Goal: Task Accomplishment & Management: Use online tool/utility

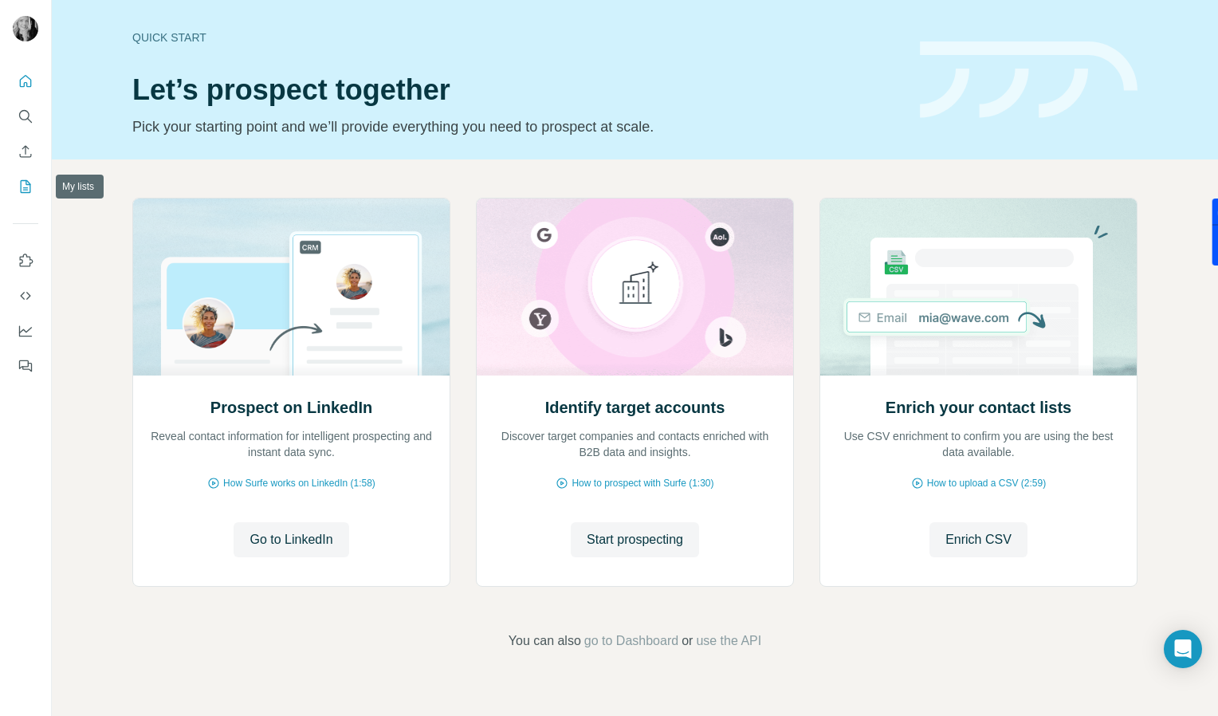
click at [22, 192] on icon "My lists" at bounding box center [26, 186] width 10 height 13
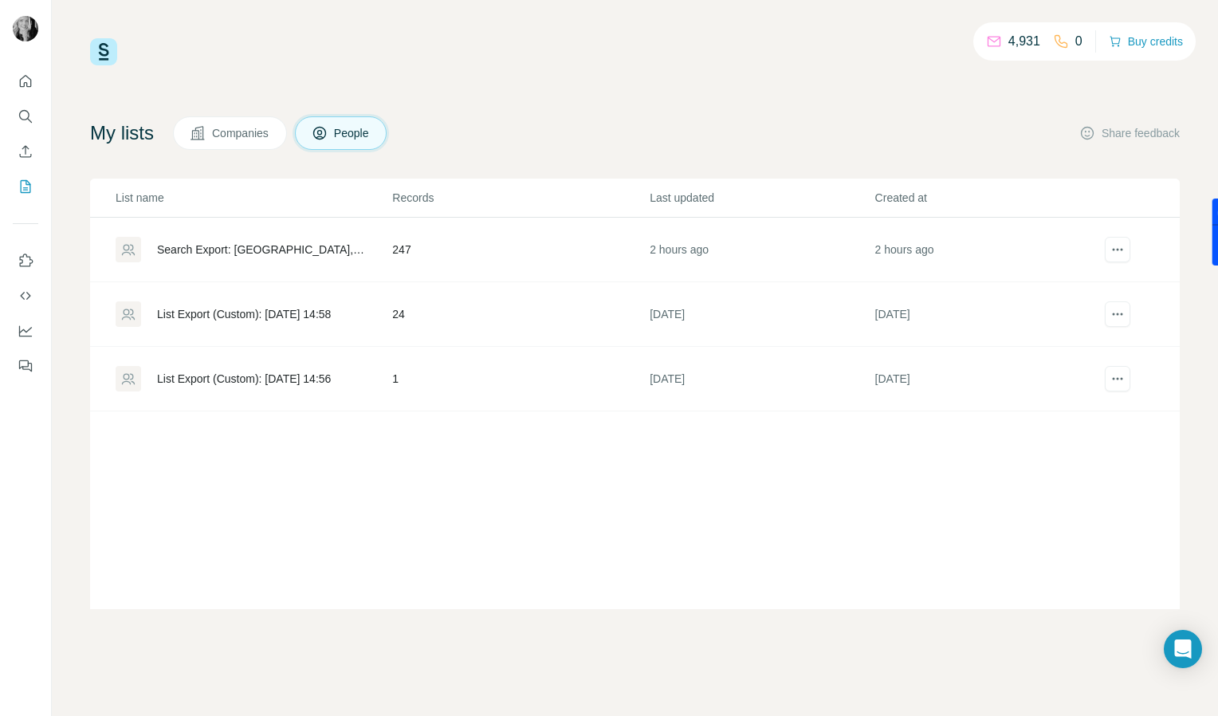
click at [274, 248] on div "Search Export: [GEOGRAPHIC_DATA], [GEOGRAPHIC_DATA], Director+, COHO Attendees …" at bounding box center [261, 250] width 208 height 16
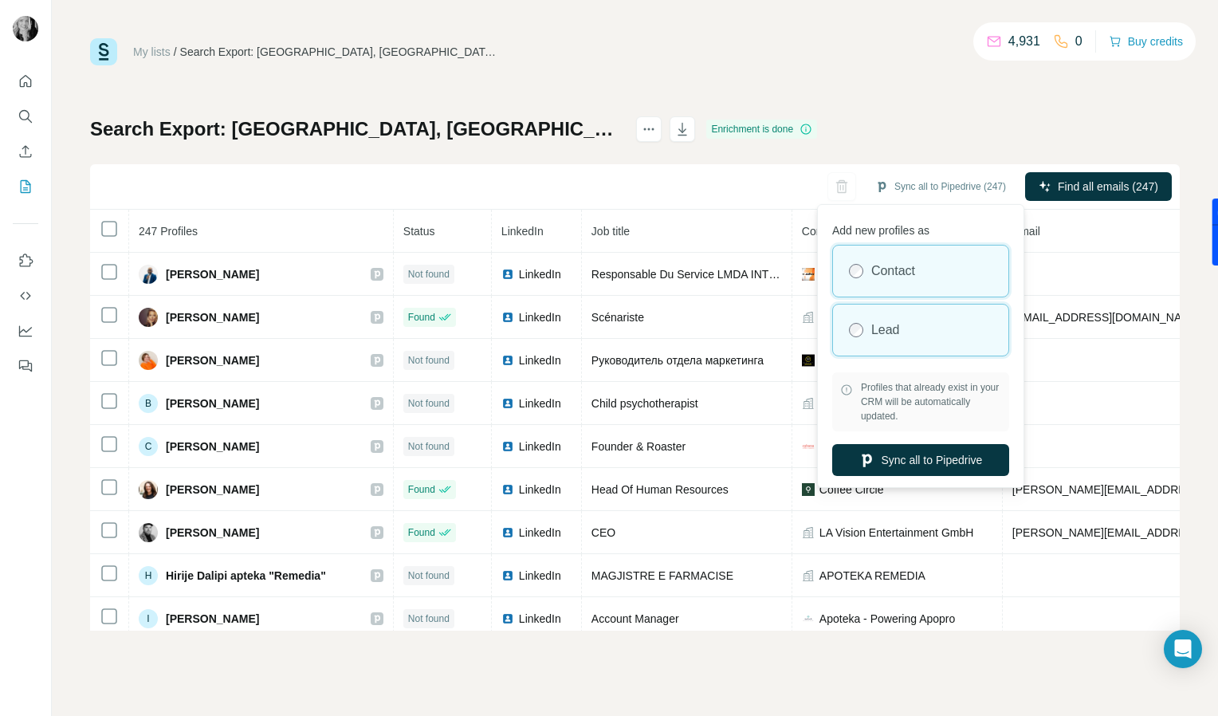
click at [886, 336] on label "Lead" at bounding box center [886, 330] width 29 height 19
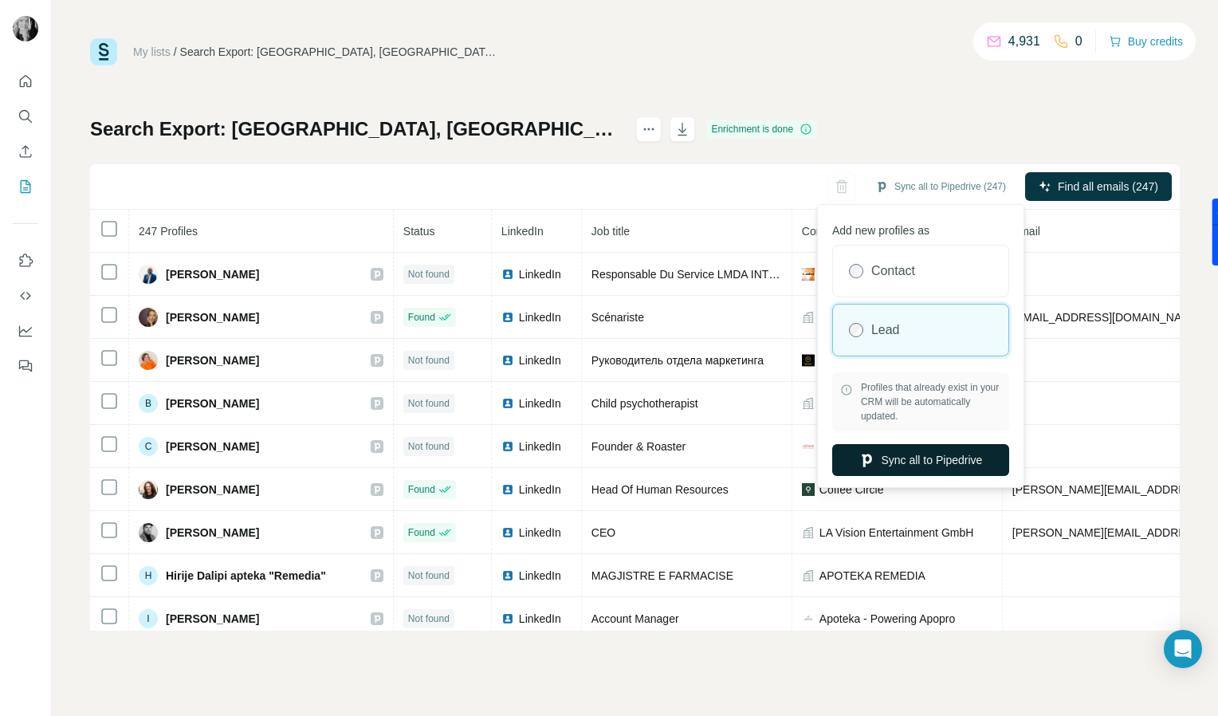
click at [917, 462] on button "Sync all to Pipedrive" at bounding box center [920, 460] width 177 height 32
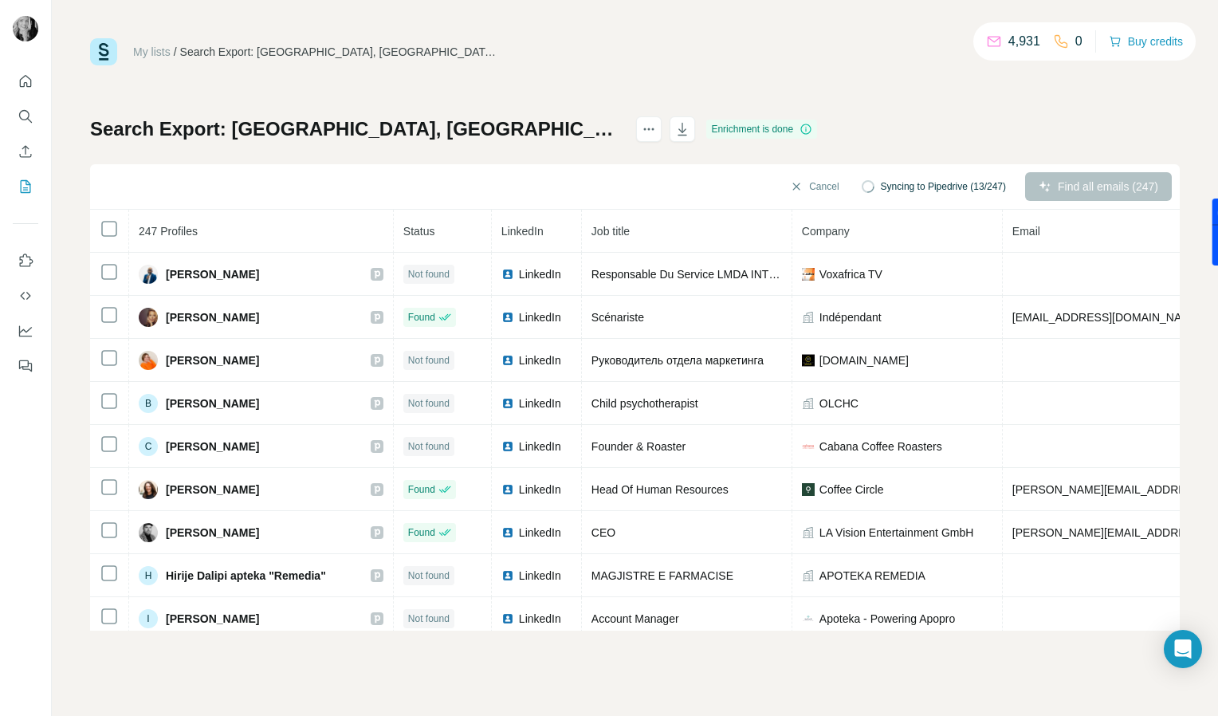
scroll to position [61, 0]
